Goal: Task Accomplishment & Management: Use online tool/utility

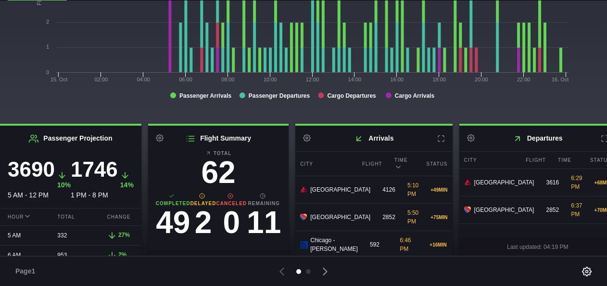
scroll to position [39, 0]
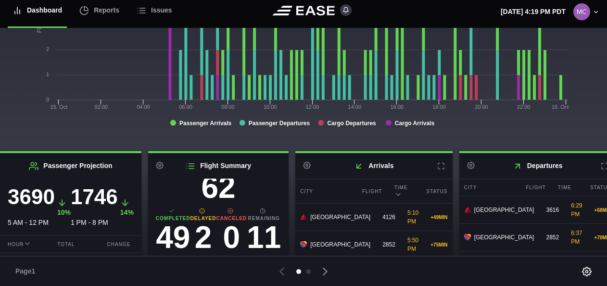
scroll to position [32, 0]
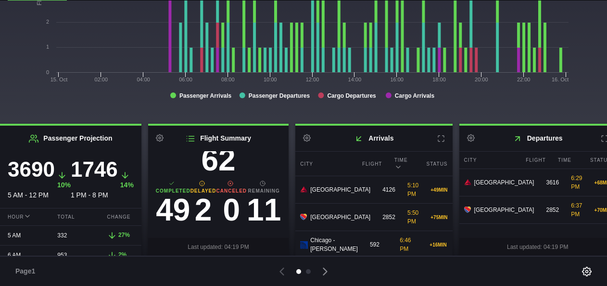
click at [214, 209] on h3 "2" at bounding box center [203, 209] width 26 height 31
select select "DELAYED"
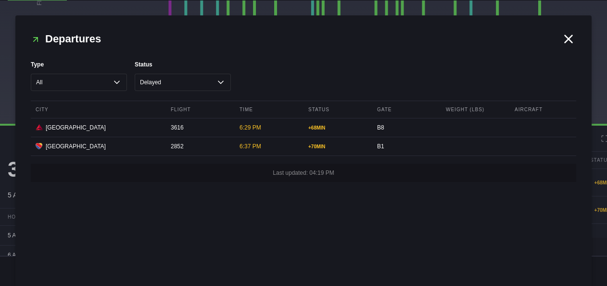
click at [567, 41] on icon at bounding box center [568, 39] width 14 height 14
